Goal: Task Accomplishment & Management: Use online tool/utility

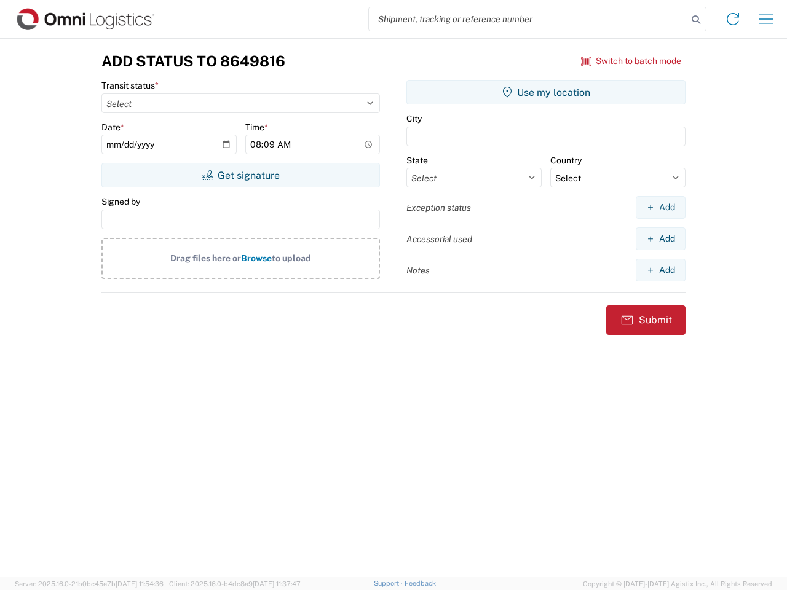
click at [528, 19] on input "search" at bounding box center [528, 18] width 318 height 23
click at [696, 20] on icon at bounding box center [695, 19] width 17 height 17
click at [733, 19] on icon at bounding box center [733, 19] width 20 height 20
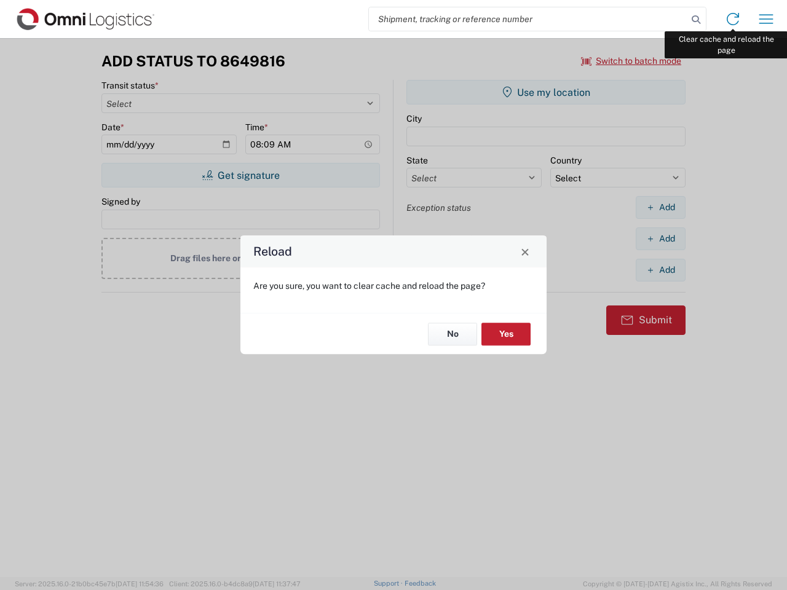
click at [766, 19] on div "Reload Are you sure, you want to clear cache and reload the page? No Yes" at bounding box center [393, 295] width 787 height 590
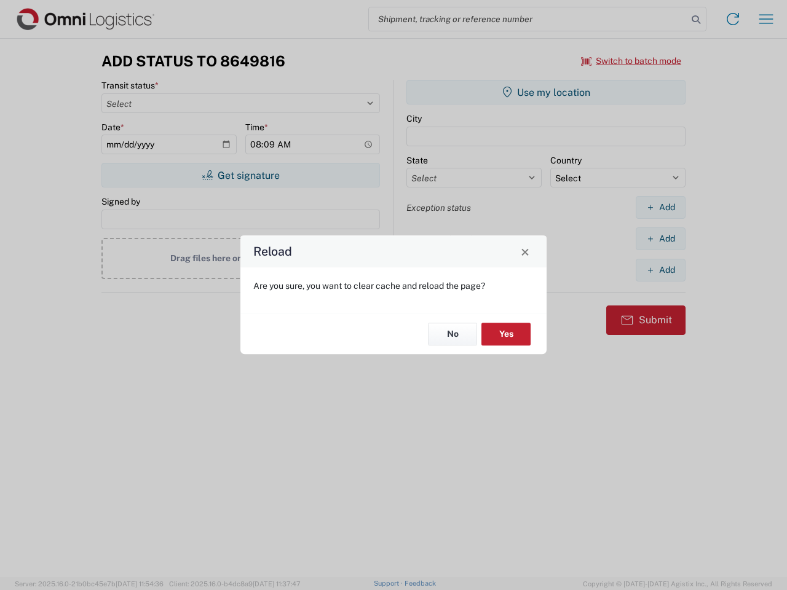
click at [631, 61] on div "Reload Are you sure, you want to clear cache and reload the page? No Yes" at bounding box center [393, 295] width 787 height 590
click at [240, 175] on div "Reload Are you sure, you want to clear cache and reload the page? No Yes" at bounding box center [393, 295] width 787 height 590
click at [546, 92] on div "Reload Are you sure, you want to clear cache and reload the page? No Yes" at bounding box center [393, 295] width 787 height 590
click at [660, 207] on div "Reload Are you sure, you want to clear cache and reload the page? No Yes" at bounding box center [393, 295] width 787 height 590
click at [660, 238] on div "Reload Are you sure, you want to clear cache and reload the page? No Yes" at bounding box center [393, 295] width 787 height 590
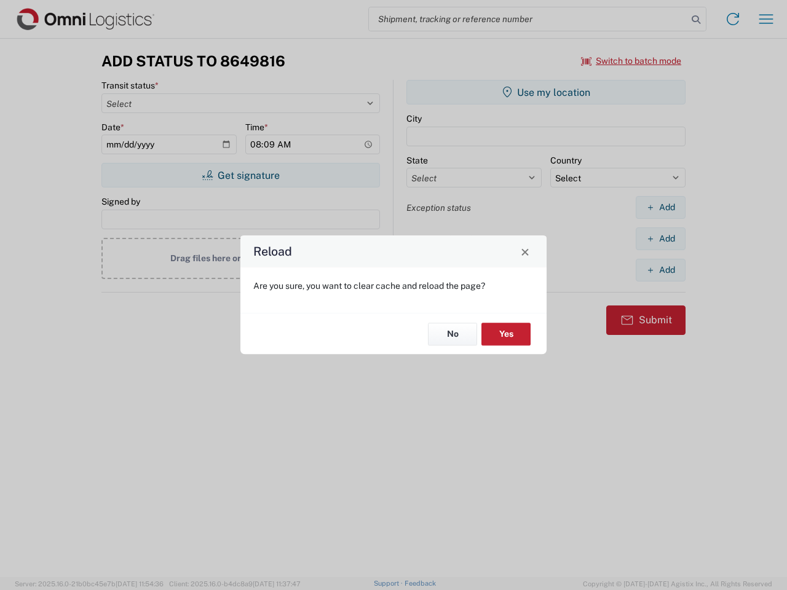
click at [660, 270] on div "Reload Are you sure, you want to clear cache and reload the page? No Yes" at bounding box center [393, 295] width 787 height 590
